Goal: Task Accomplishment & Management: Use online tool/utility

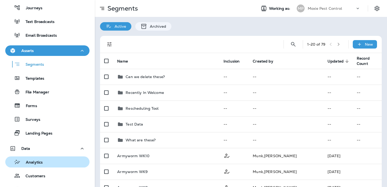
scroll to position [58, 0]
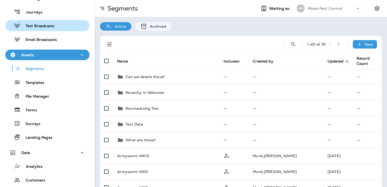
click at [61, 20] on button "Text Broadcasts" at bounding box center [47, 25] width 84 height 11
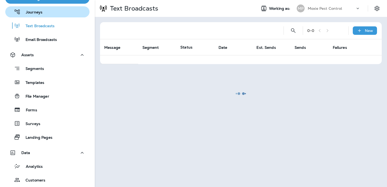
click at [59, 16] on div "Journeys" at bounding box center [47, 12] width 80 height 8
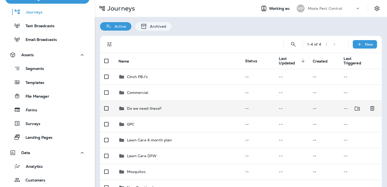
scroll to position [156, 0]
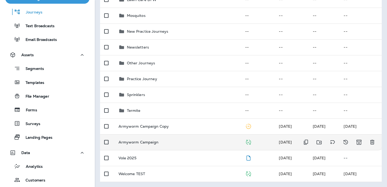
click at [189, 144] on td "Armyworm Campaign" at bounding box center [177, 142] width 127 height 16
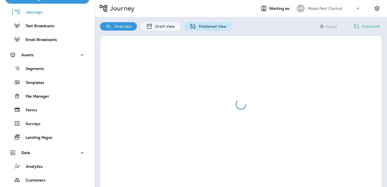
click at [212, 26] on p "Published View" at bounding box center [211, 26] width 31 height 4
